Goal: Task Accomplishment & Management: Manage account settings

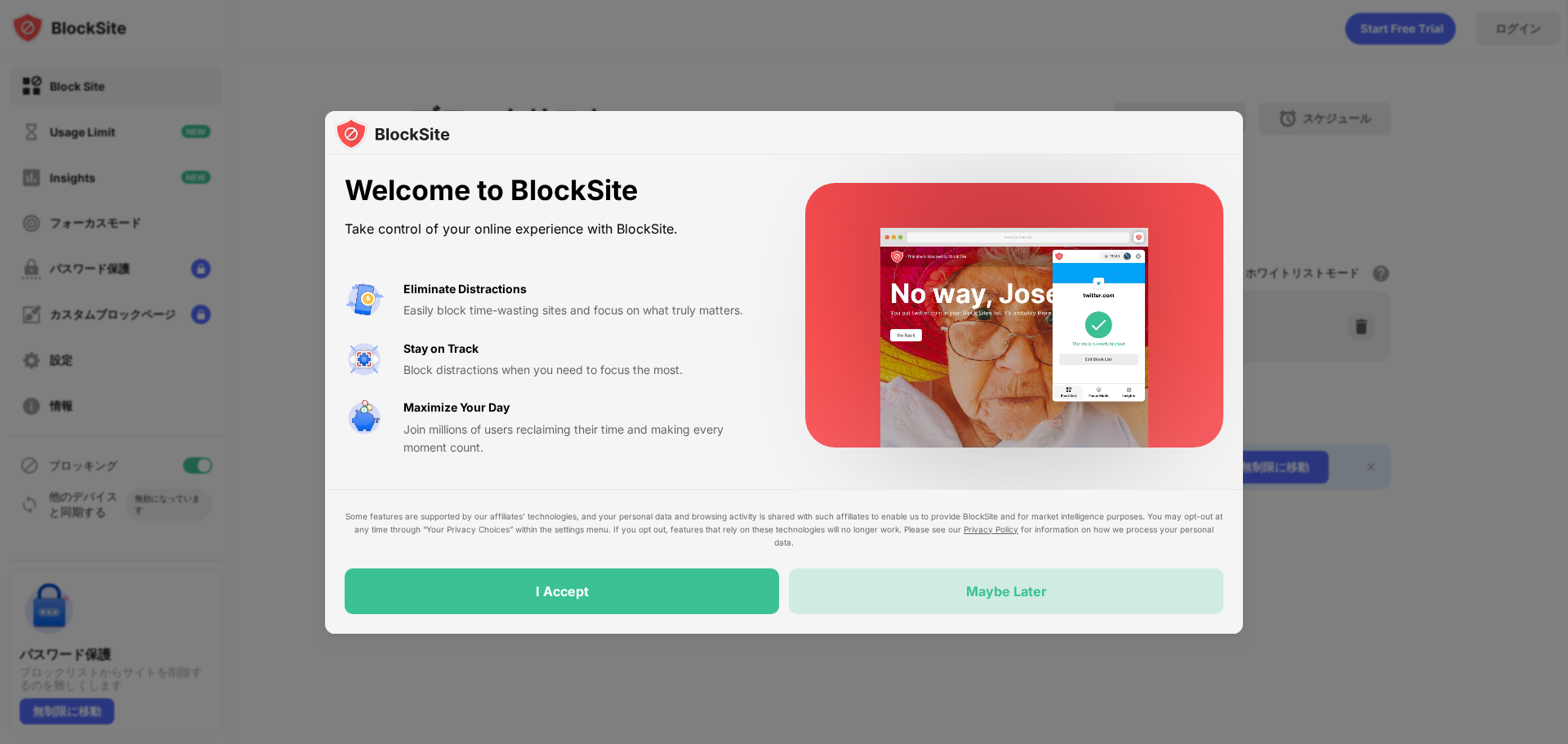
click at [953, 596] on div "Maybe Later" at bounding box center [1006, 591] width 434 height 46
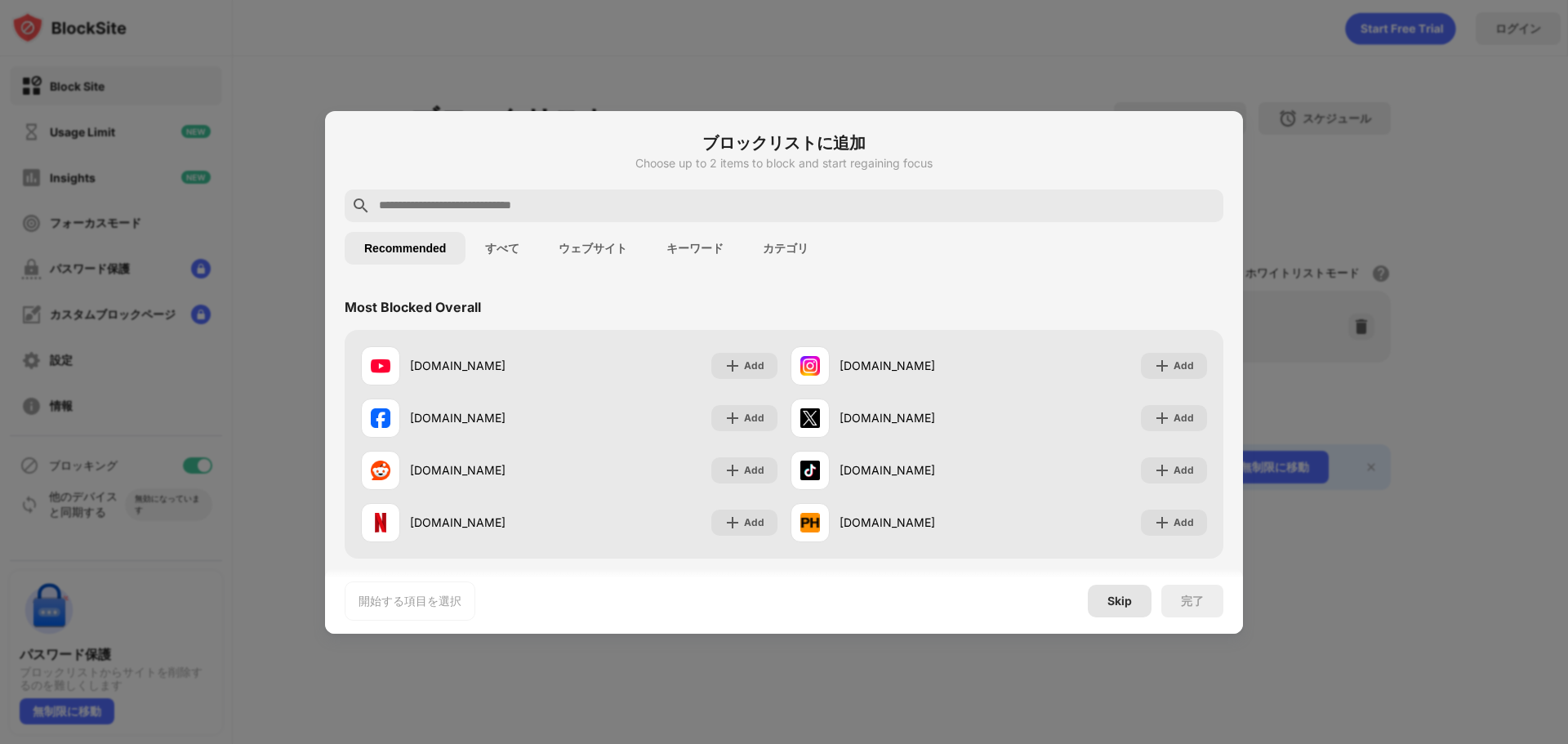
click at [1111, 602] on div "Skip" at bounding box center [1119, 602] width 24 height 13
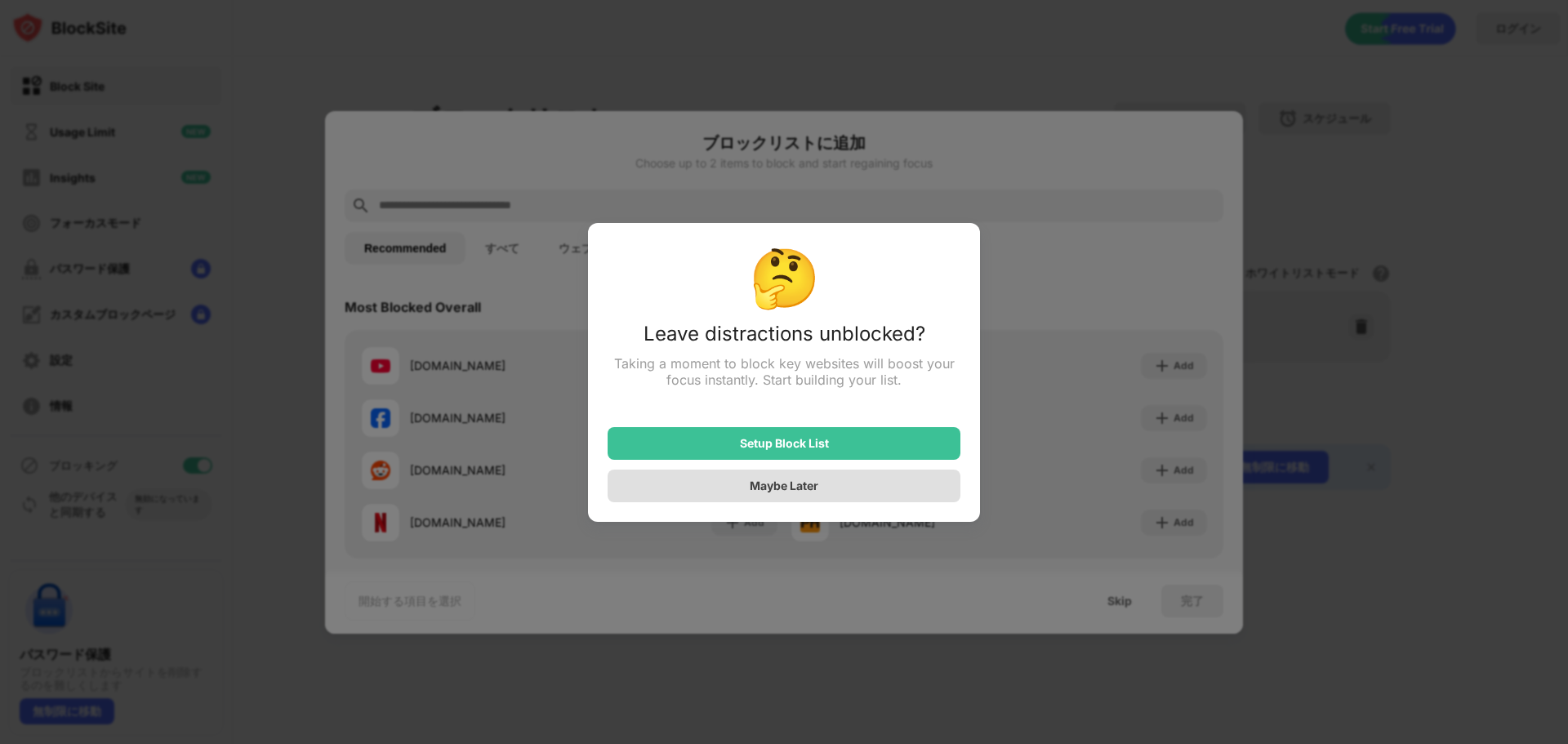
click at [774, 497] on div "Maybe Later" at bounding box center [784, 485] width 353 height 32
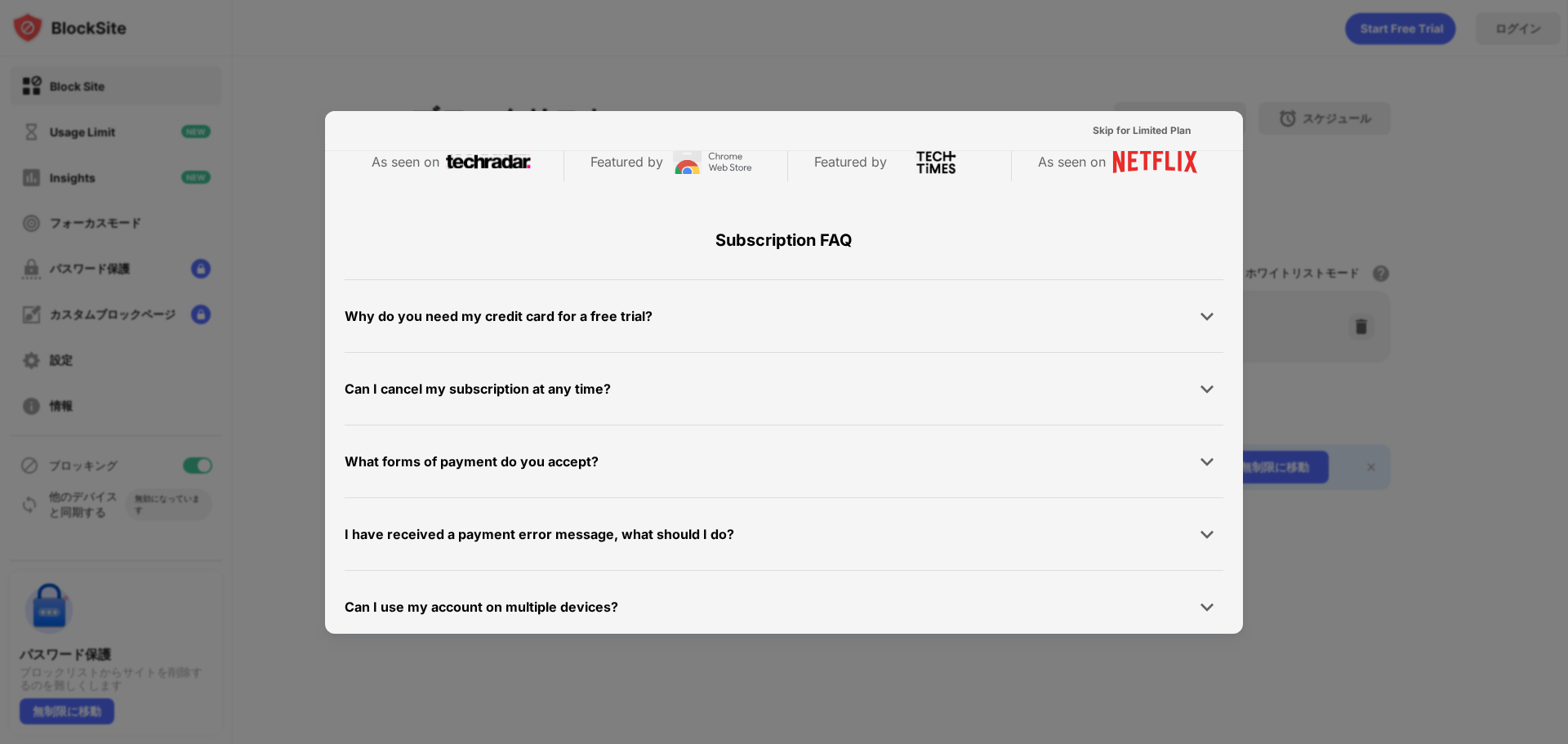
scroll to position [796, 0]
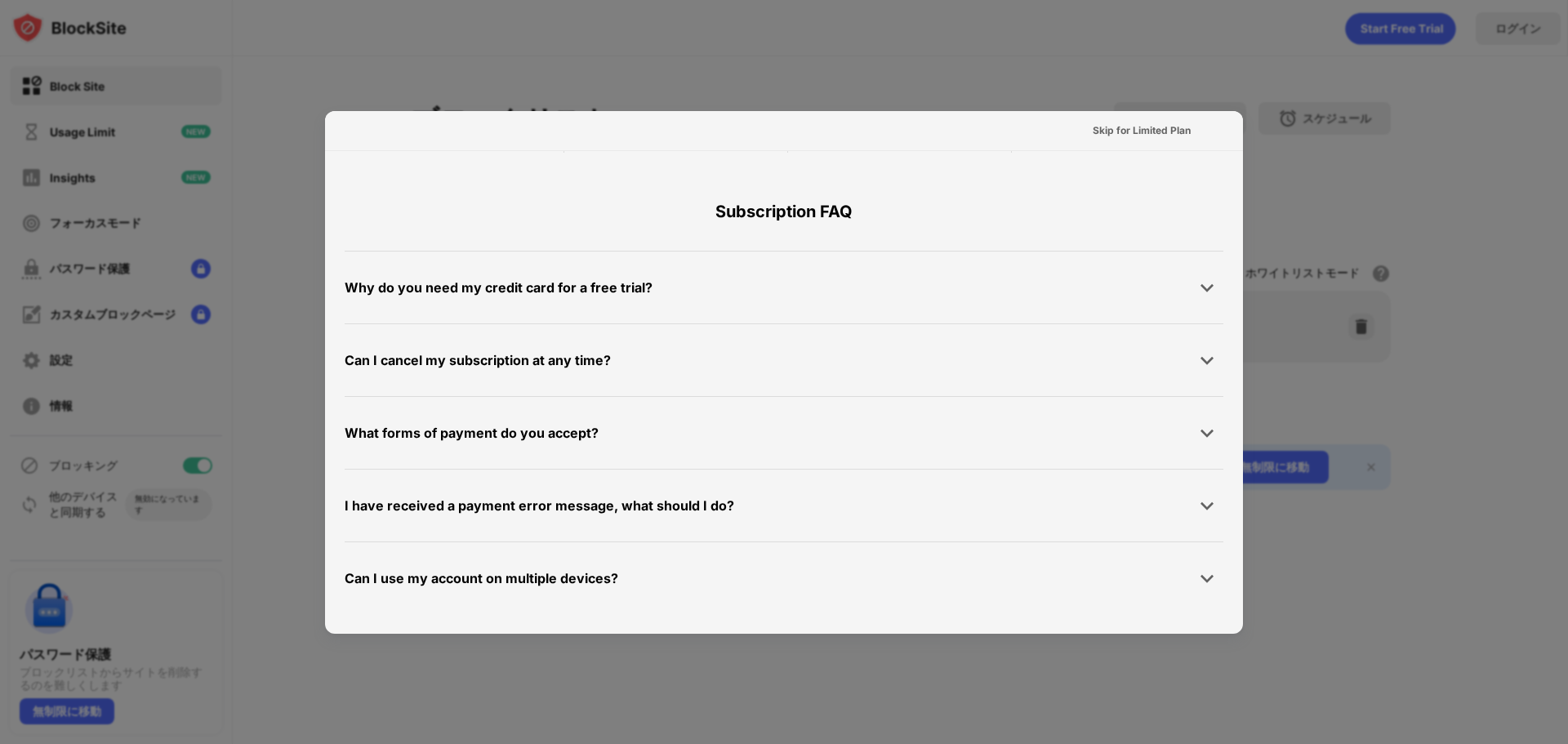
click at [1491, 296] on div at bounding box center [784, 372] width 1568 height 744
click at [1139, 121] on div "Skip for Limited Plan" at bounding box center [1141, 130] width 124 height 26
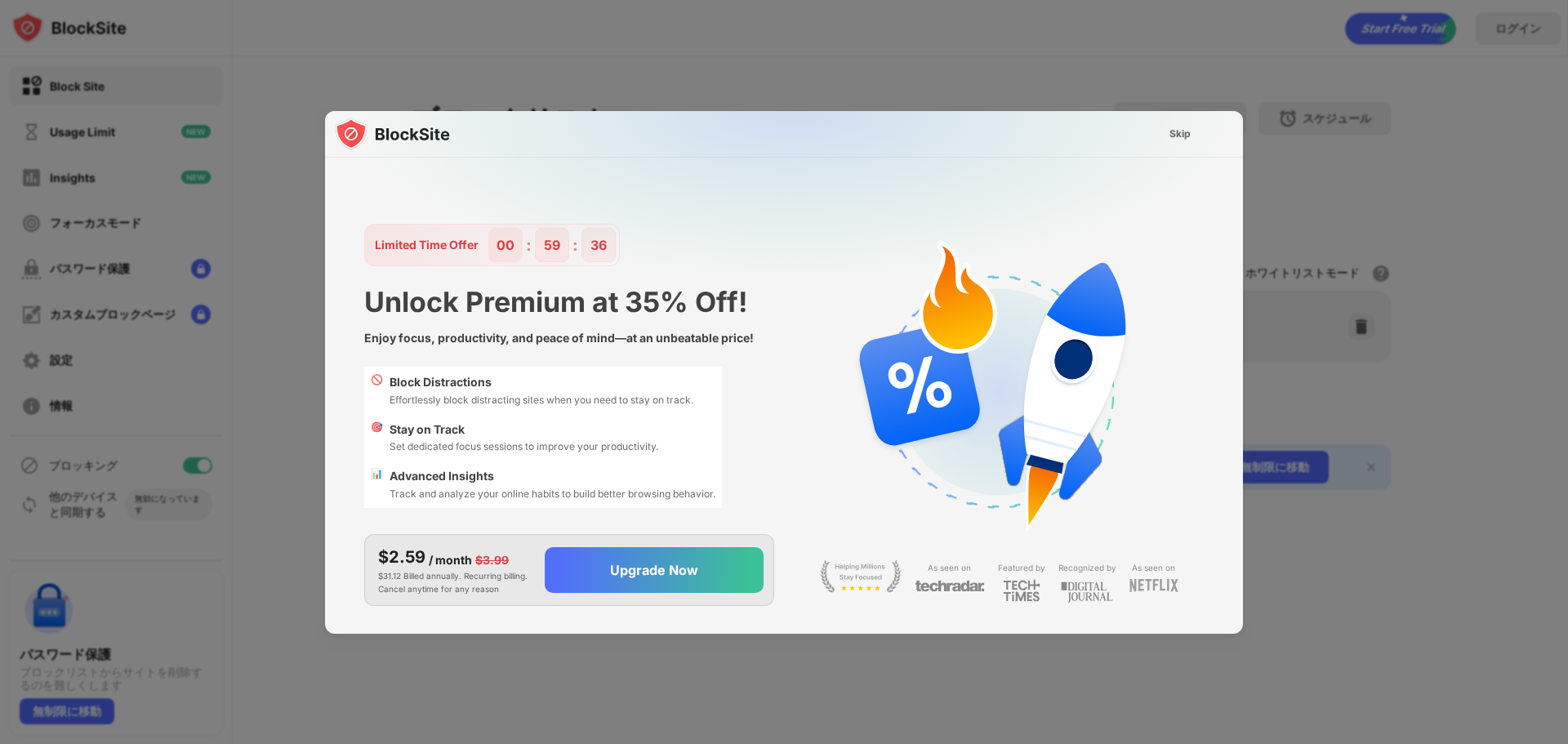
scroll to position [0, 0]
click at [1177, 129] on div "Skip" at bounding box center [1180, 134] width 22 height 17
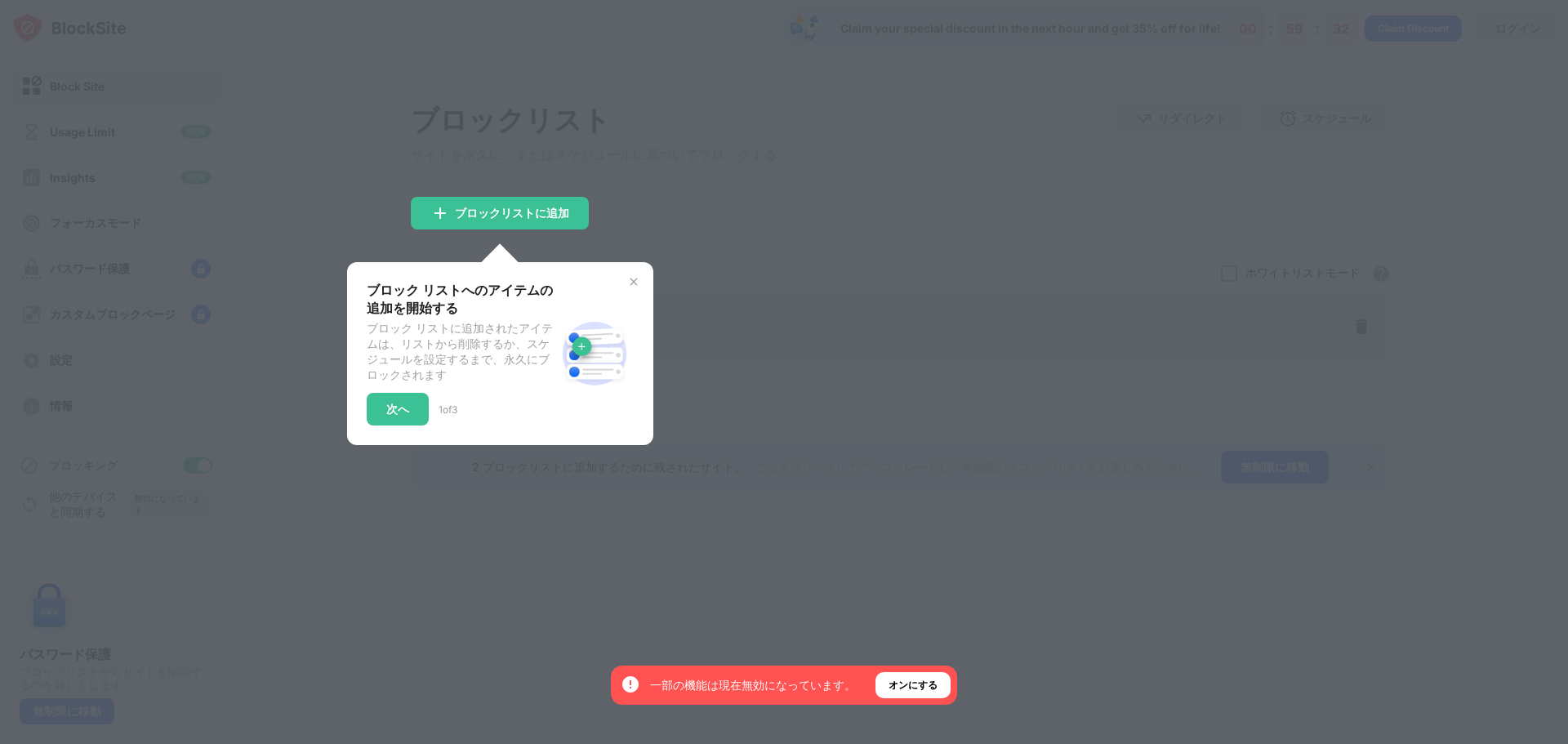
click at [746, 320] on div at bounding box center [784, 372] width 1568 height 744
click at [405, 425] on div "次へ" at bounding box center [398, 409] width 62 height 32
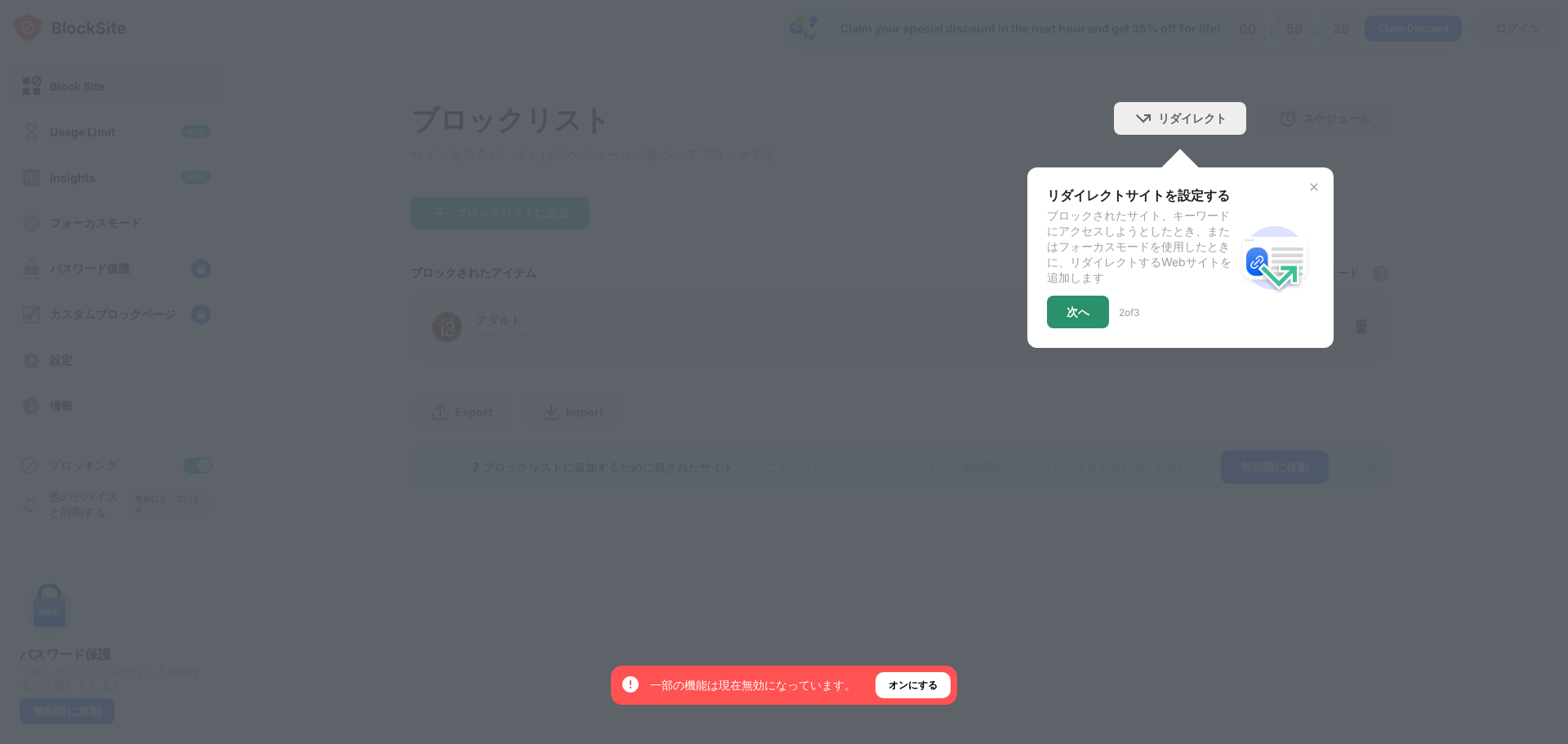
click at [1086, 316] on div "次へ" at bounding box center [1077, 312] width 22 height 13
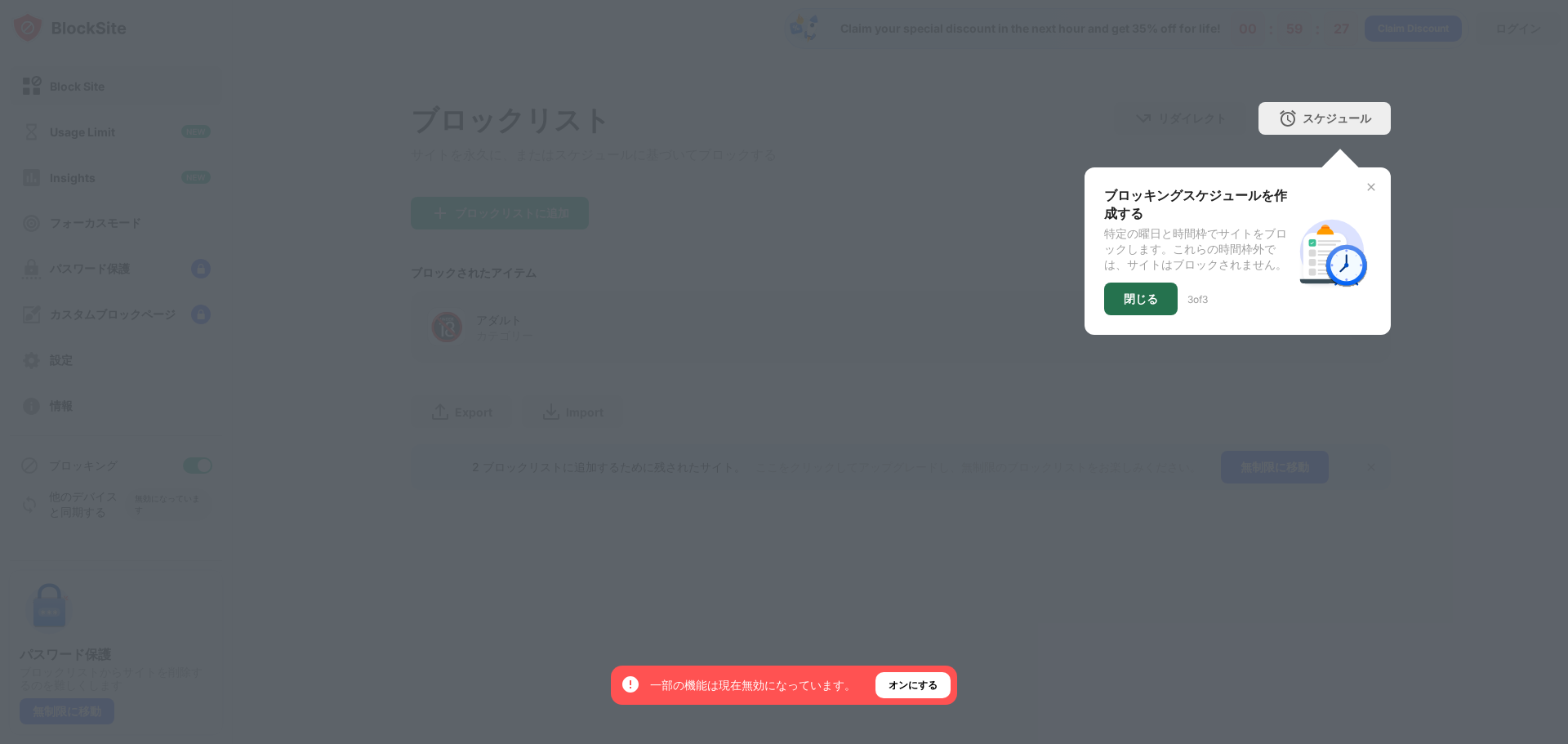
click at [1134, 315] on div "閉じる" at bounding box center [1140, 299] width 73 height 32
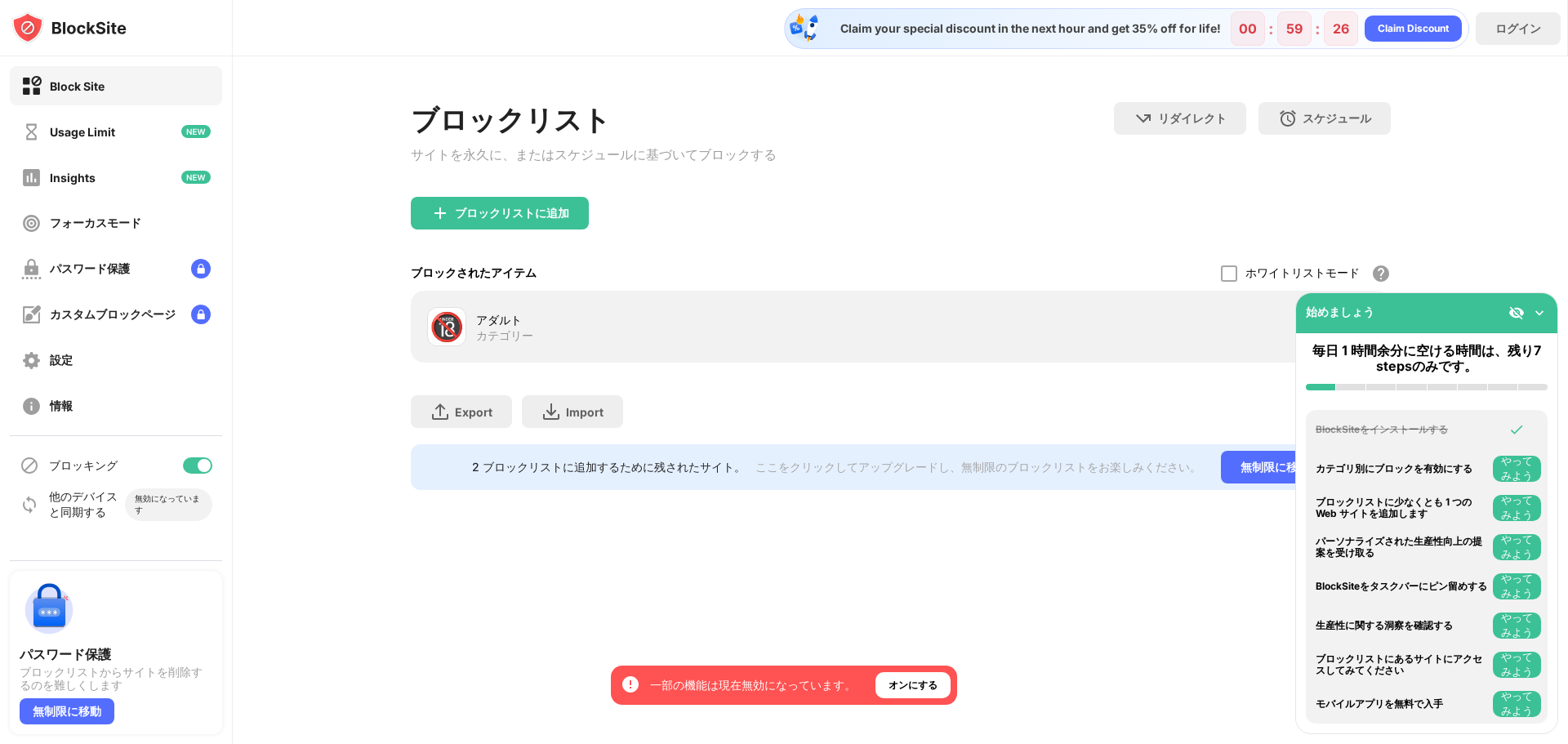
click at [739, 501] on div "ブロックリスト サイトを永久に、またはスケジュールに基づいてブロックする リダイレクト クリックしてリダイレクトのウェブサイトを設定する スケジュール ブロッ…" at bounding box center [900, 296] width 1335 height 479
click at [1538, 311] on img at bounding box center [1539, 313] width 17 height 17
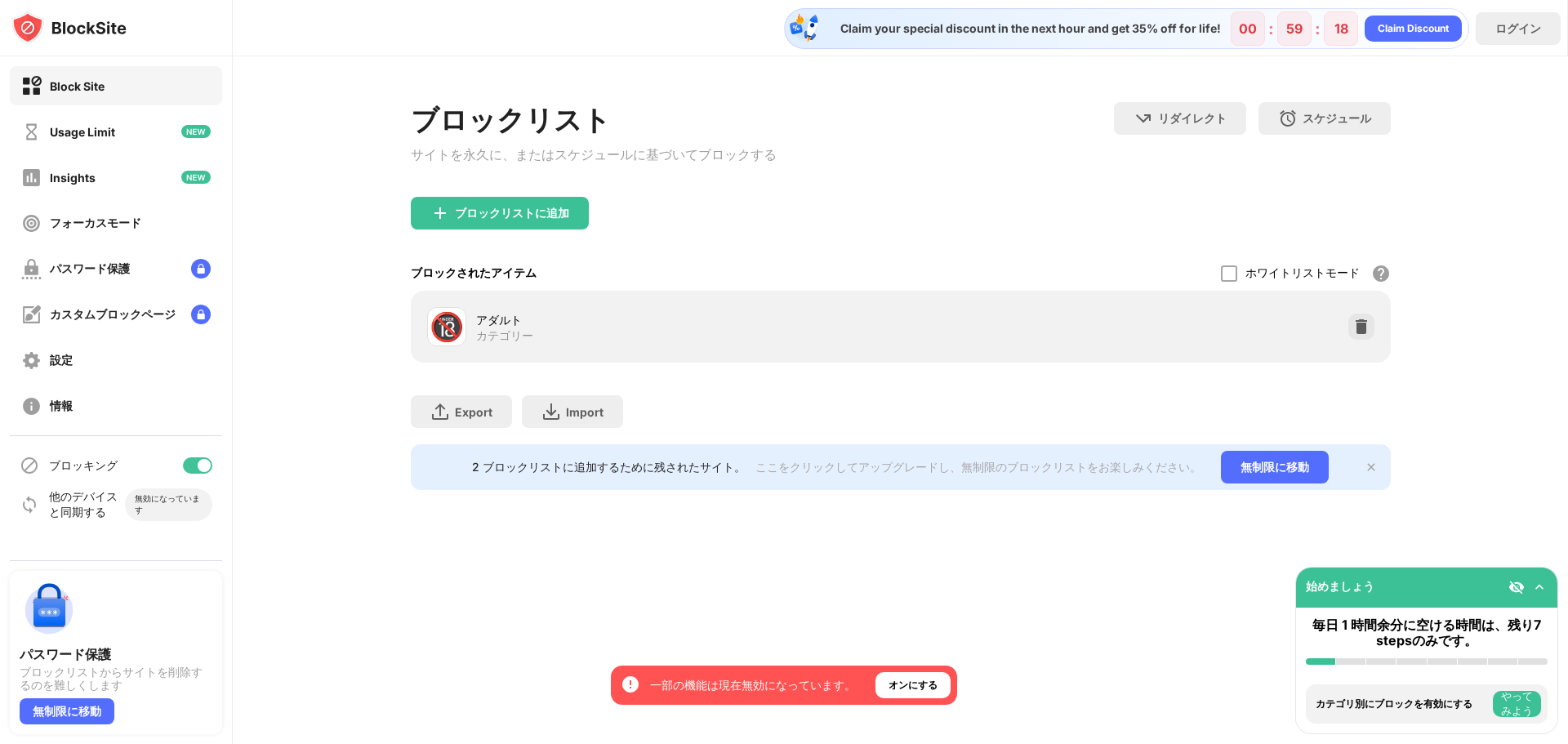
click at [1509, 524] on div "ブロックリスト サイトを永久に、またはスケジュールに基づいてブロックする リダイレクト クリックしてリダイレクトのウェブサイトを設定する スケジュール ブロッ…" at bounding box center [900, 296] width 1335 height 479
click at [982, 148] on div "ブロックリスト サイトを永久に、またはスケジュールに基づいてブロックする リダイレクト クリックしてリダイレクトのウェブサイトを設定する スケジュール ブロッ…" at bounding box center [901, 150] width 980 height 95
